Goal: Find specific page/section: Find specific page/section

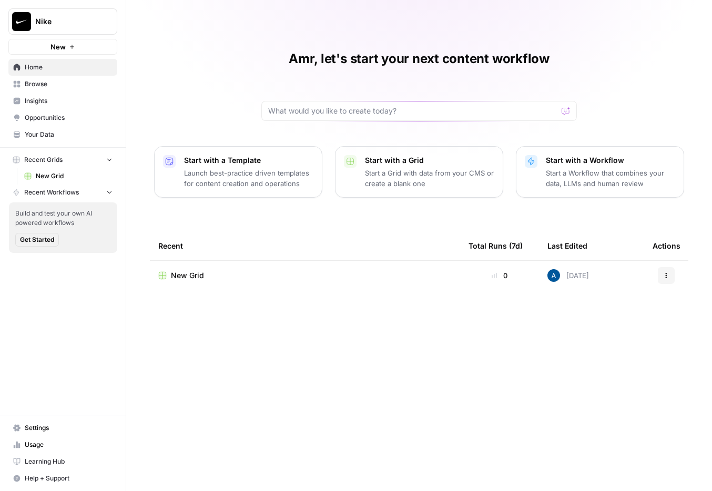
click at [46, 102] on span "Insights" at bounding box center [69, 100] width 88 height 9
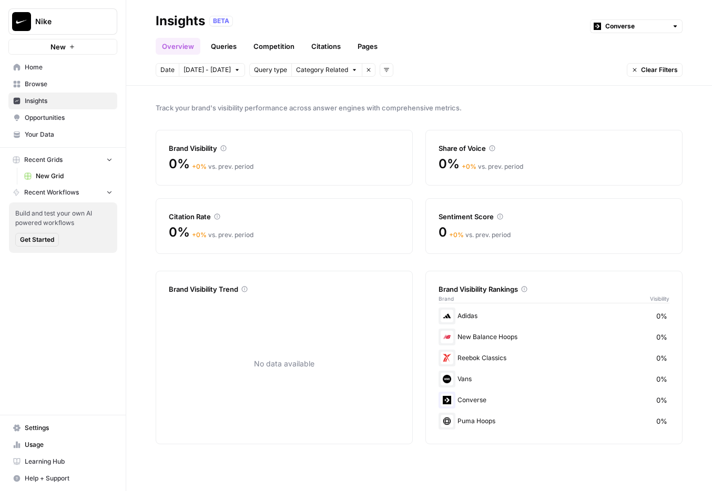
click at [49, 121] on span "Opportunities" at bounding box center [69, 117] width 88 height 9
